Goal: Information Seeking & Learning: Find specific fact

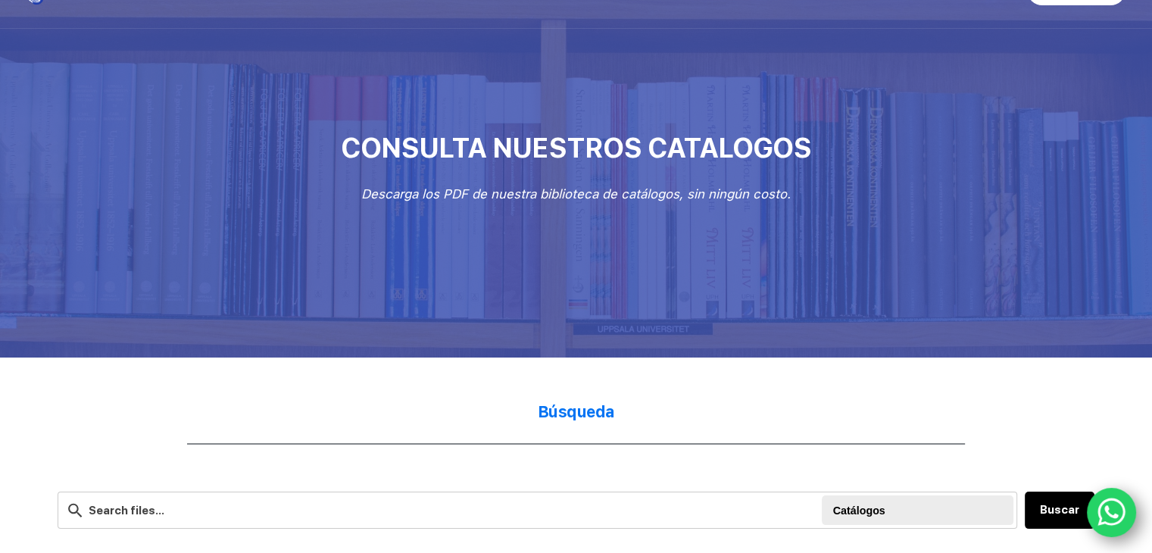
scroll to position [454, 0]
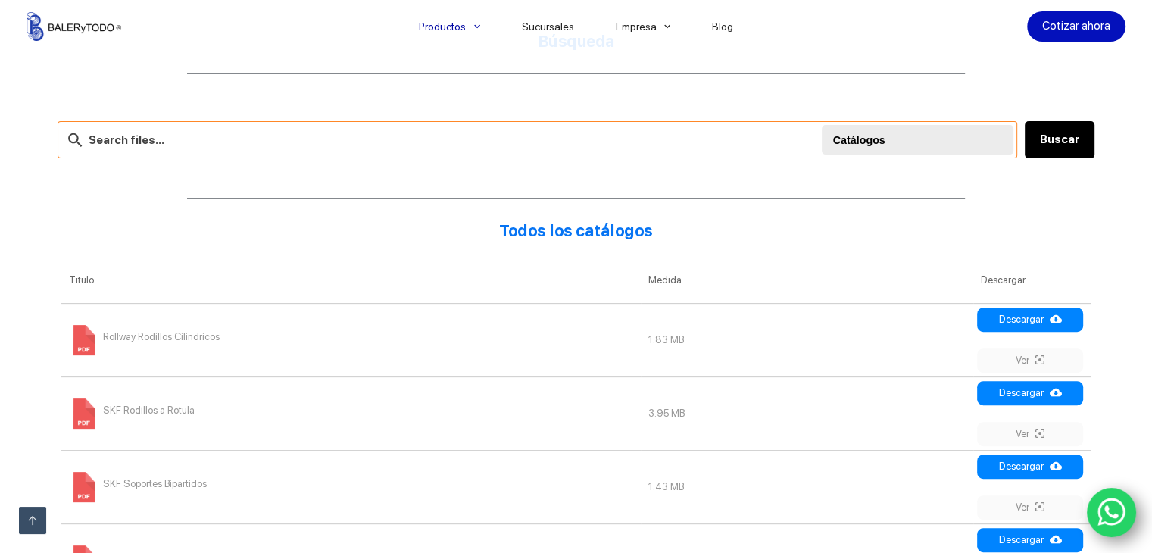
click at [258, 131] on input "text" at bounding box center [537, 139] width 959 height 37
paste input "odamientos lineales tipo LM12UU (Ø12 mm) con varillas endurecidas Ø12 mm–½”"
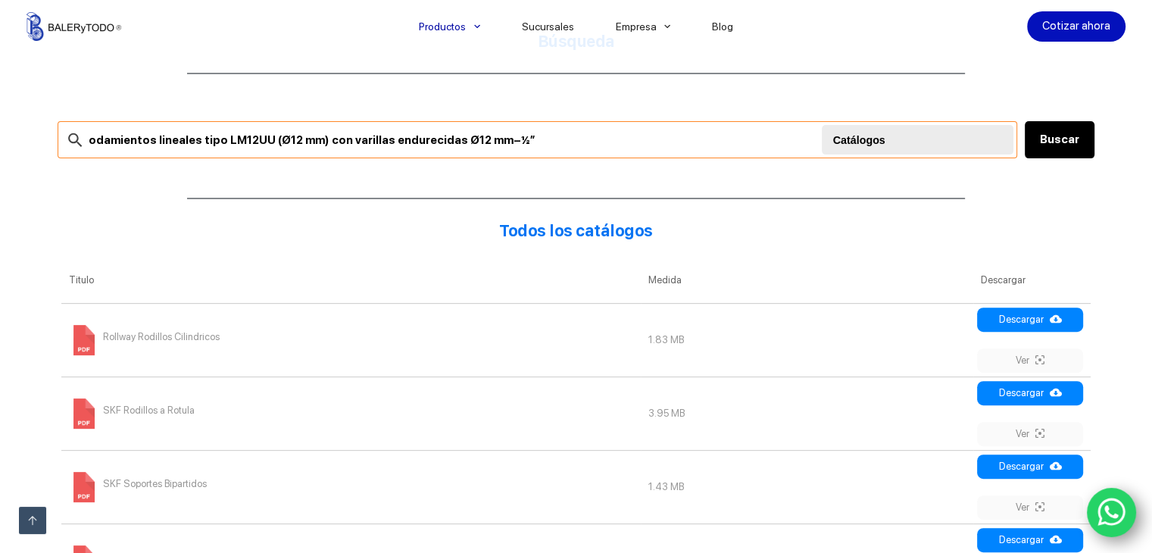
drag, startPoint x: 211, startPoint y: 128, endPoint x: 51, endPoint y: 137, distance: 159.3
click at [51, 137] on div "Búsqueda odamientos lineales tipo LM12UU (Ø12 mm) con varillas endurecidas Ø12 …" at bounding box center [576, 496] width 1152 height 1018
drag, startPoint x: 395, startPoint y: 138, endPoint x: 184, endPoint y: 123, distance: 211.8
click at [184, 123] on input "LM12UU (Ø12 mm) con varillas endurecidas Ø12 mm–½”" at bounding box center [537, 139] width 959 height 37
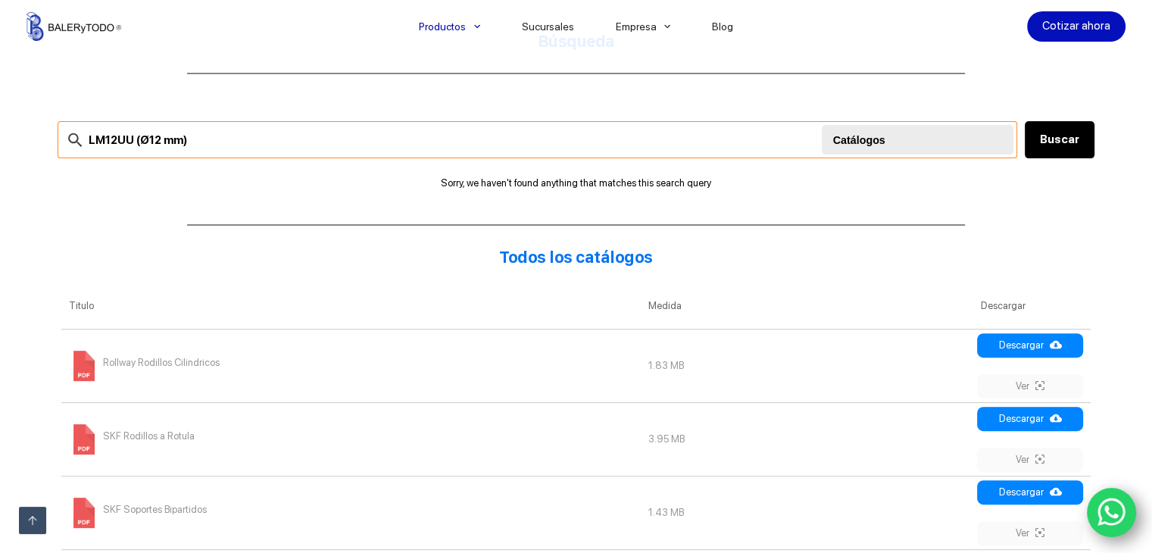
click at [628, 151] on input "LM12UU (Ø12 mm)" at bounding box center [537, 139] width 959 height 37
drag, startPoint x: 273, startPoint y: 142, endPoint x: 130, endPoint y: 143, distance: 142.4
click at [130, 143] on input "LM12UU (Ø12 mm)" at bounding box center [537, 139] width 959 height 37
type input "LM12UU"
drag, startPoint x: 130, startPoint y: 143, endPoint x: 52, endPoint y: 133, distance: 78.7
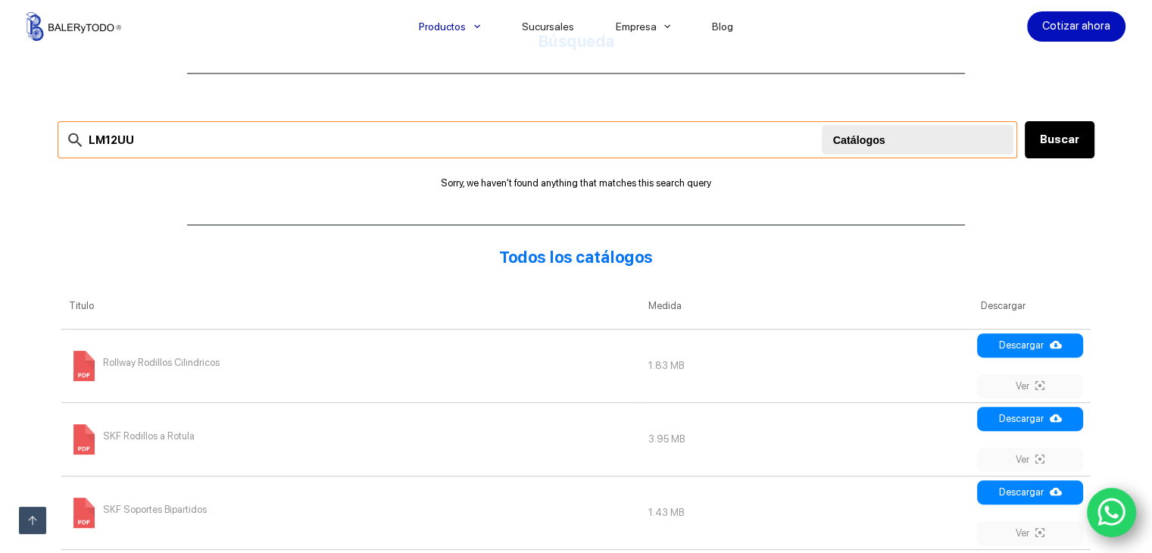
click at [58, 133] on input "LM12UU" at bounding box center [537, 139] width 959 height 37
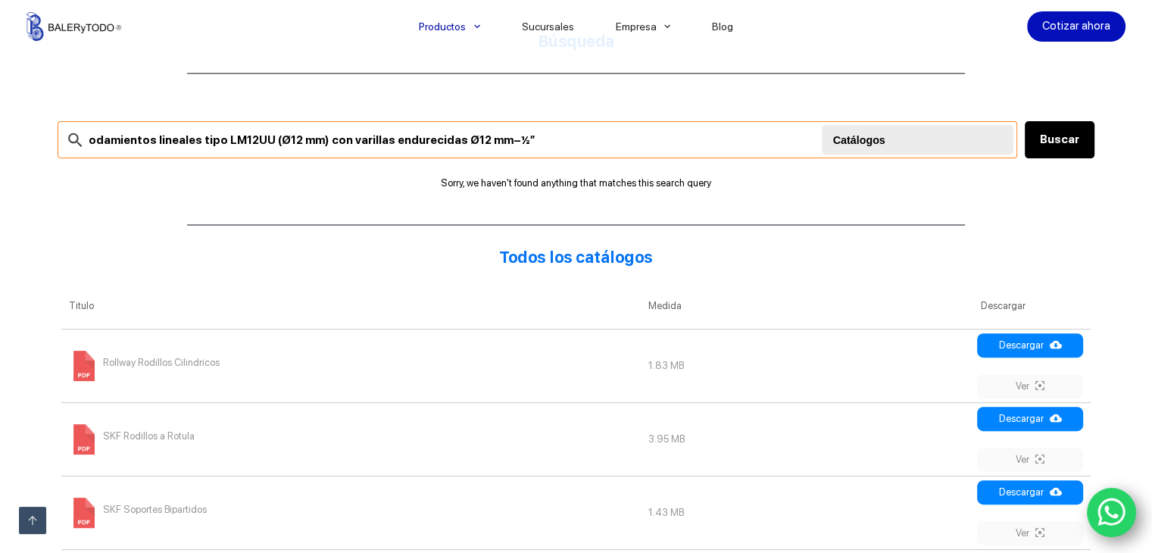
click at [85, 132] on input "odamientos lineales tipo LM12UU (Ø12 mm) con varillas endurecidas Ø12 mm–½”" at bounding box center [537, 139] width 959 height 37
drag, startPoint x: 194, startPoint y: 136, endPoint x: 688, endPoint y: 137, distance: 493.7
click at [688, 137] on input "rodamientos lineales tipo LM12UU (Ø12 mm) con varillas endurecidas Ø12 mm–½”" at bounding box center [537, 139] width 959 height 37
type input "rodamientos lineales"
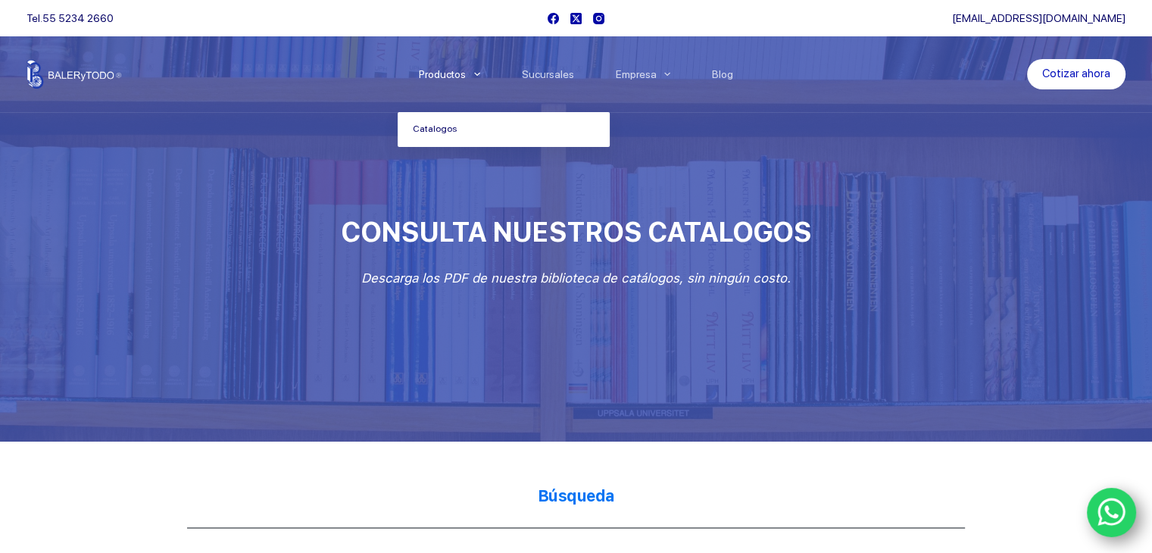
click at [460, 60] on li "Productos [GEOGRAPHIC_DATA]" at bounding box center [449, 74] width 103 height 76
click at [460, 74] on link "Productos" at bounding box center [449, 74] width 103 height 0
click at [444, 123] on link "Catalogos" at bounding box center [504, 129] width 212 height 35
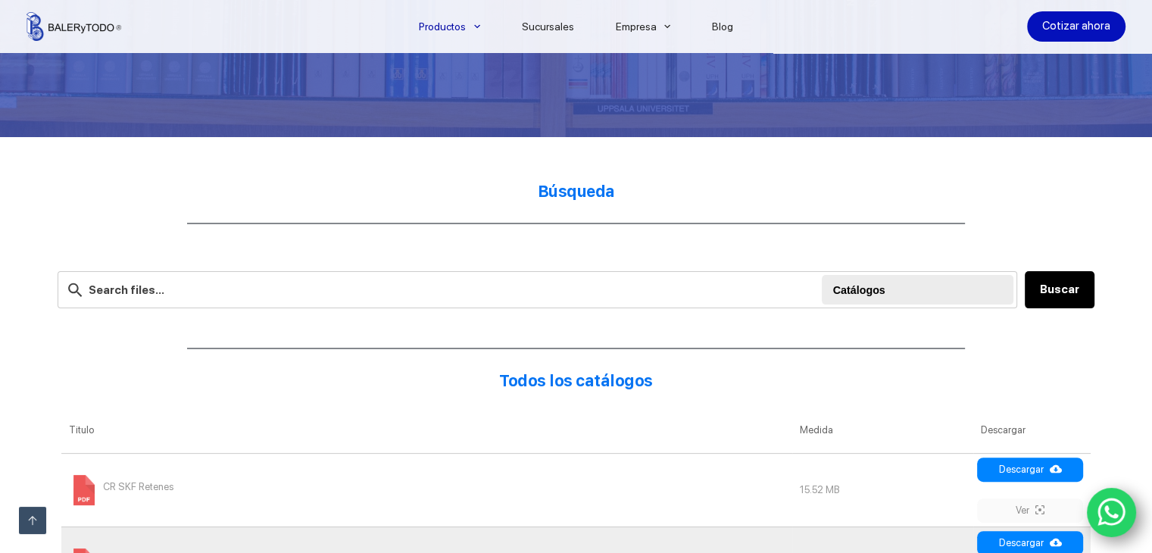
scroll to position [302, 0]
